Goal: Transaction & Acquisition: Purchase product/service

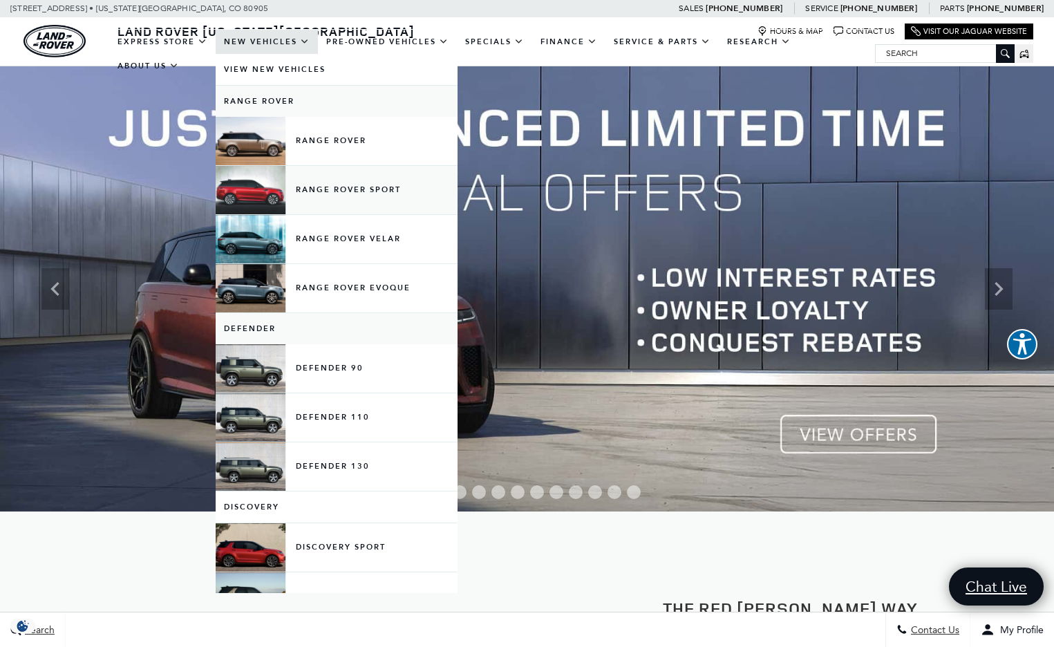
click at [271, 203] on link "Range Rover Sport" at bounding box center [337, 190] width 242 height 48
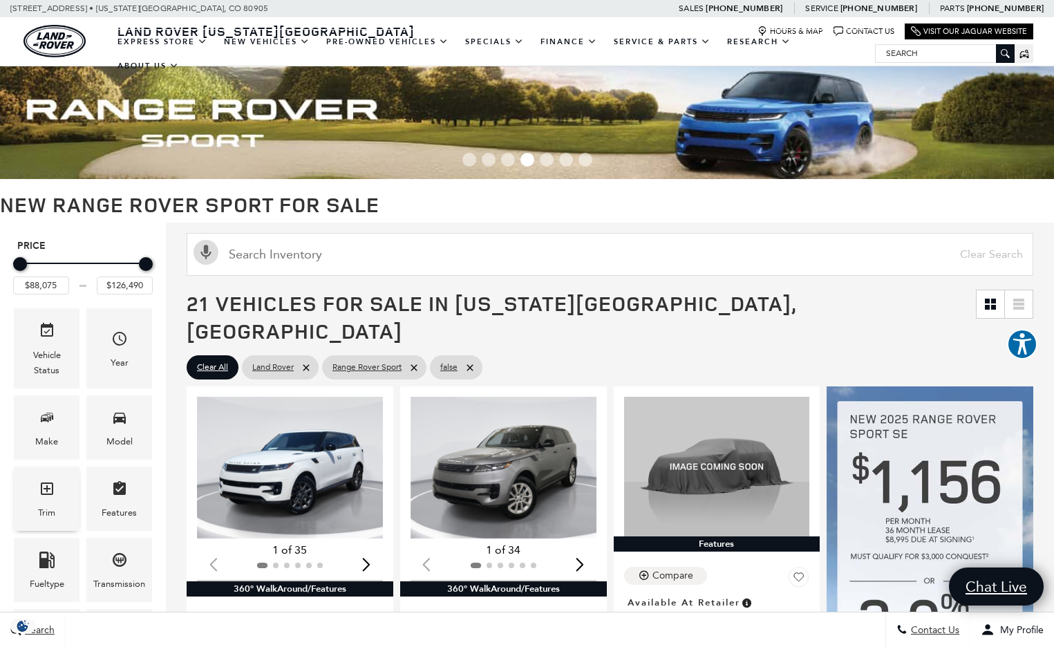
click at [41, 488] on icon "Trim" at bounding box center [47, 489] width 12 height 12
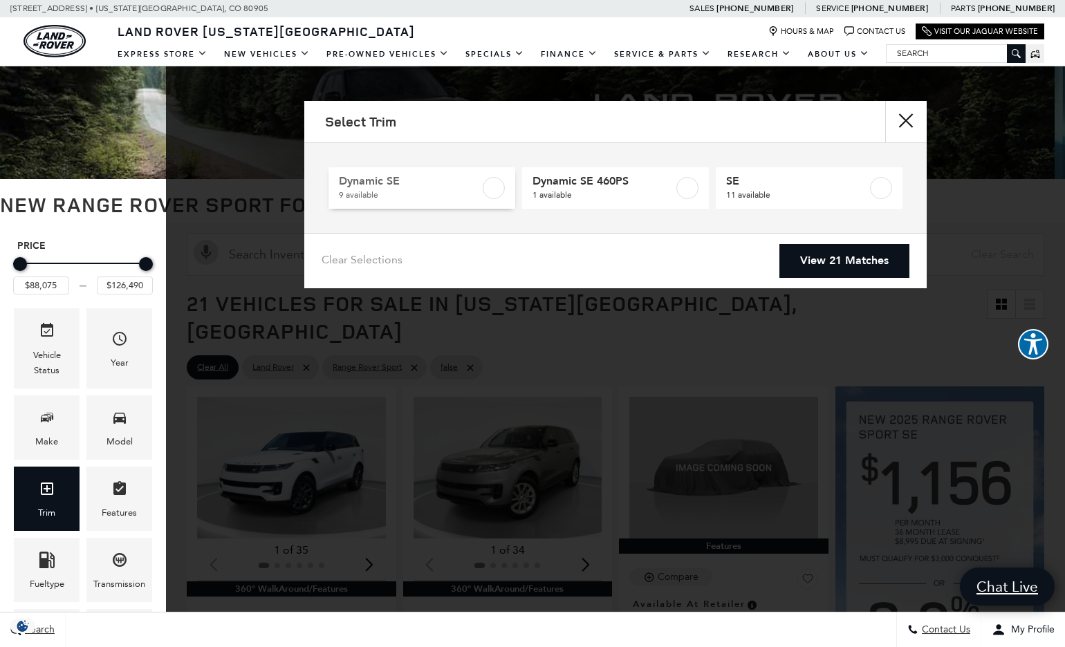
click at [464, 176] on span "Dynamic SE" at bounding box center [409, 181] width 141 height 14
type input "$100,545"
checkbox input "true"
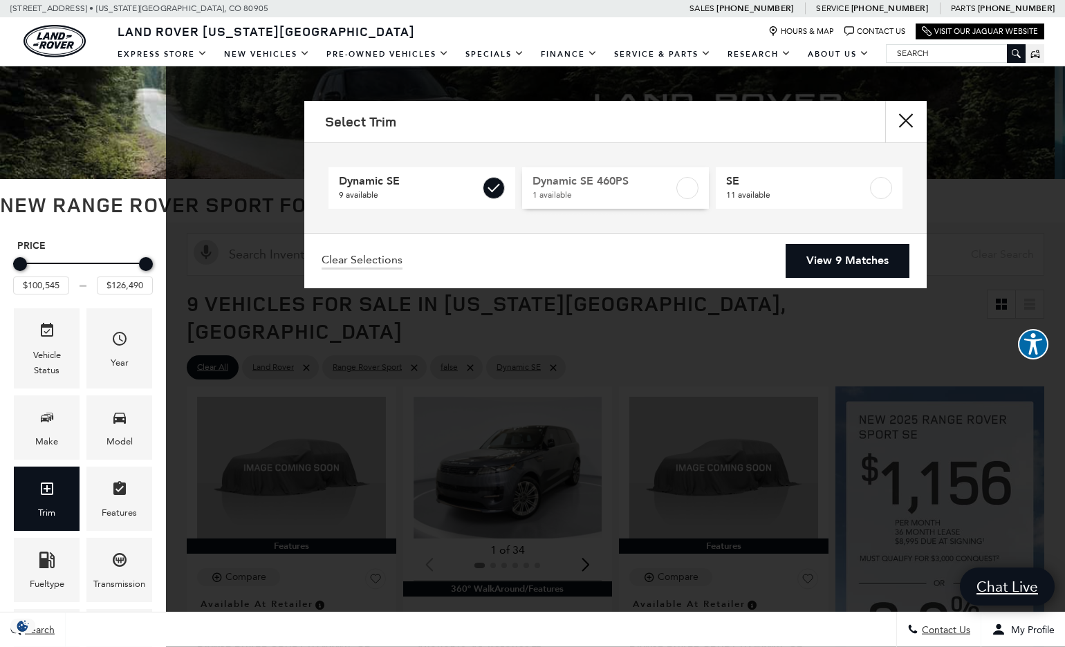
click at [678, 182] on label at bounding box center [687, 188] width 22 height 22
checkbox input "true"
click at [819, 265] on link "View 10 Matches" at bounding box center [844, 261] width 130 height 34
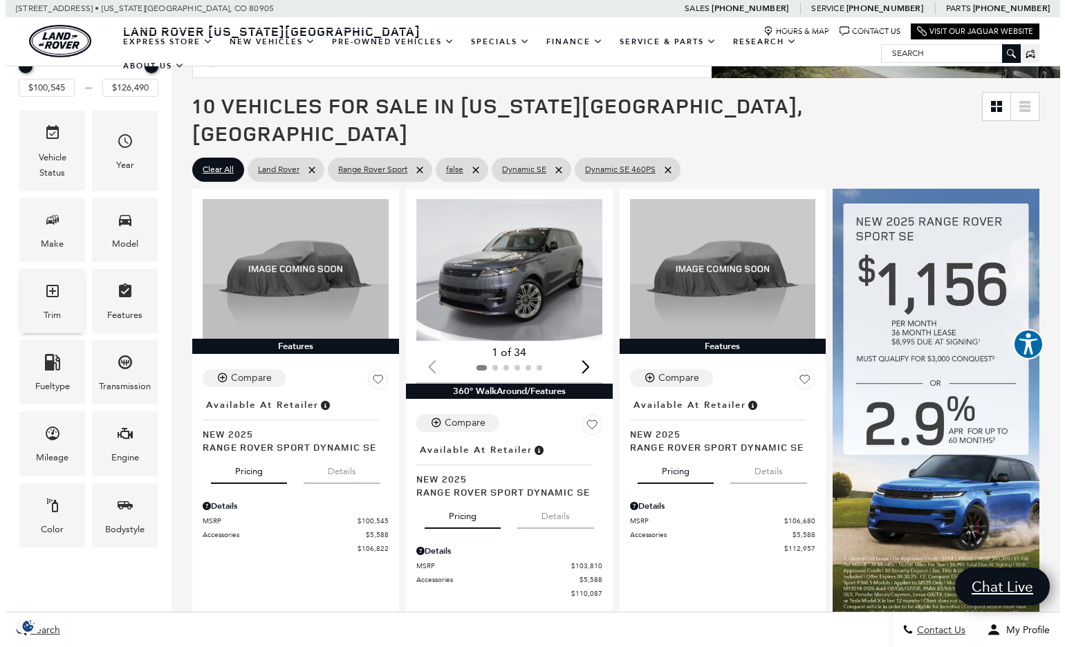
scroll to position [199, 0]
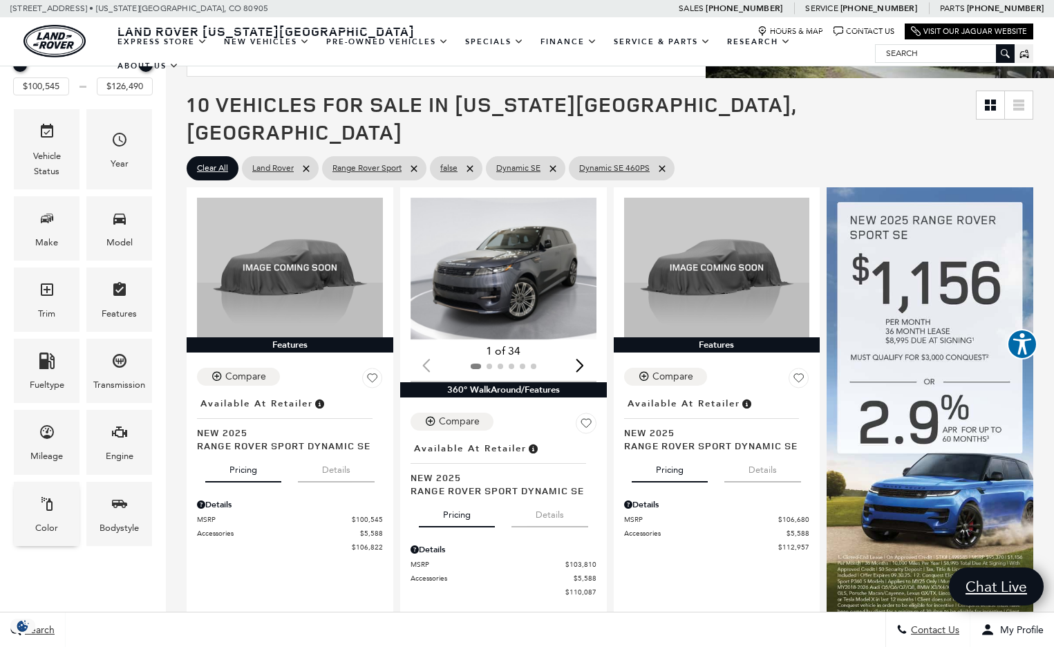
click at [44, 496] on icon "Color" at bounding box center [47, 504] width 17 height 17
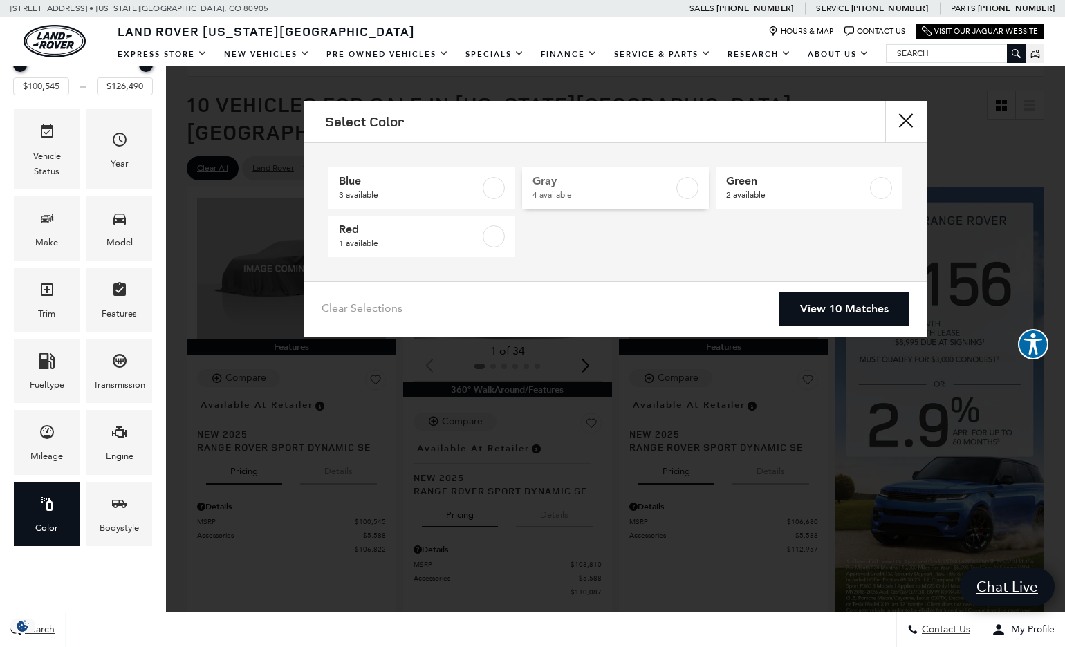
click at [572, 186] on span "Gray" at bounding box center [602, 181] width 141 height 14
type input "$103,943"
type input "$125,145"
checkbox input "true"
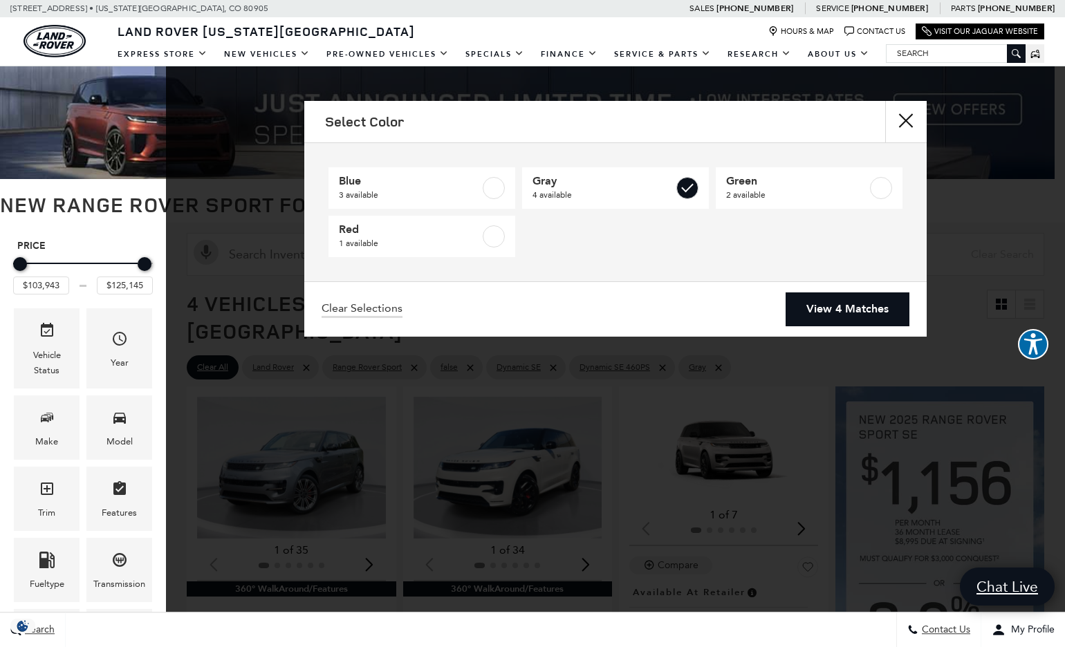
click at [814, 306] on link "View 4 Matches" at bounding box center [847, 309] width 124 height 34
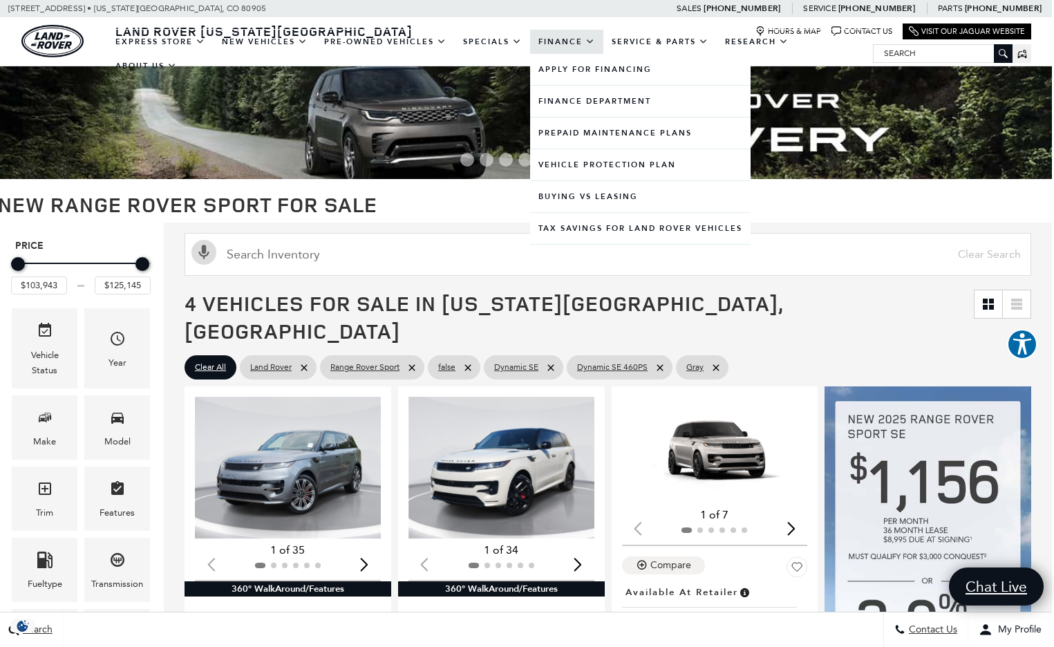
scroll to position [0, 2]
